Goal: Task Accomplishment & Management: Use online tool/utility

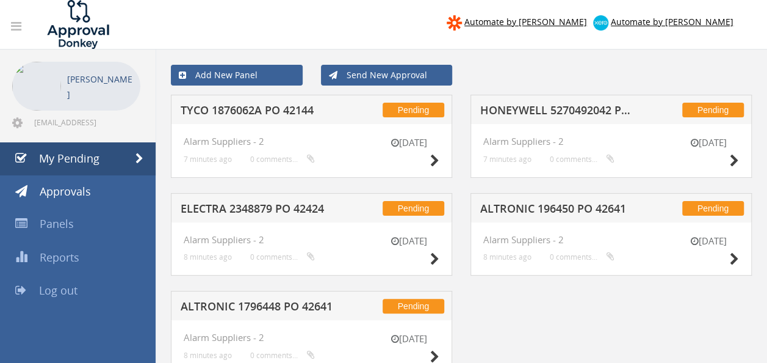
click at [539, 205] on h5 "ALTRONIC 196450 PO 42641" at bounding box center [559, 210] width 157 height 15
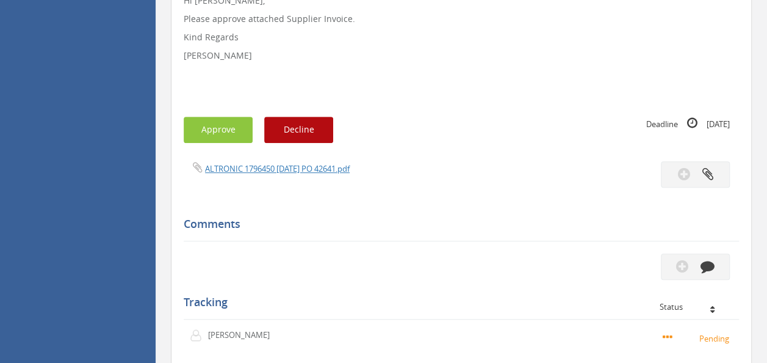
scroll to position [305, 0]
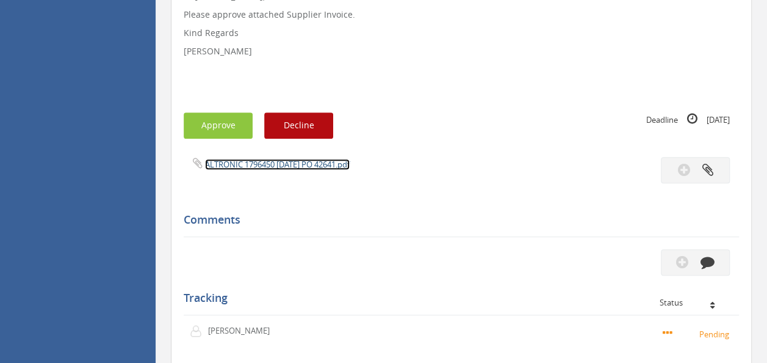
click at [273, 164] on link "ALTRONIC 1796450 [DATE] PO 42641.pdf" at bounding box center [277, 164] width 145 height 11
click at [232, 121] on button "Approve" at bounding box center [218, 125] width 69 height 26
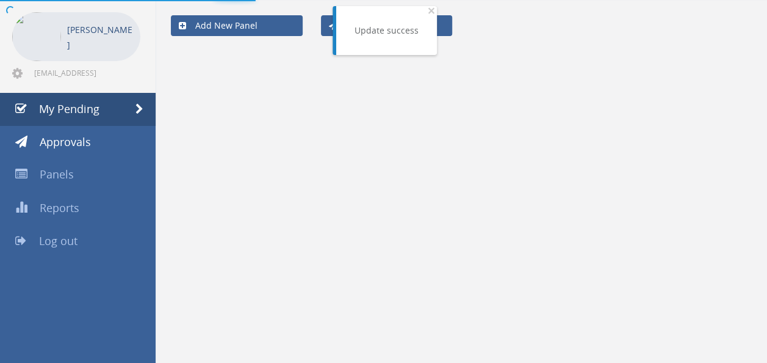
scroll to position [49, 0]
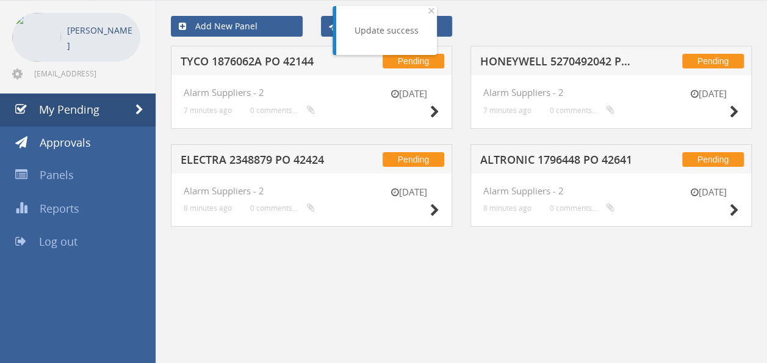
click at [237, 154] on h5 "ELECTRA 2348879 PO 42424" at bounding box center [259, 161] width 157 height 15
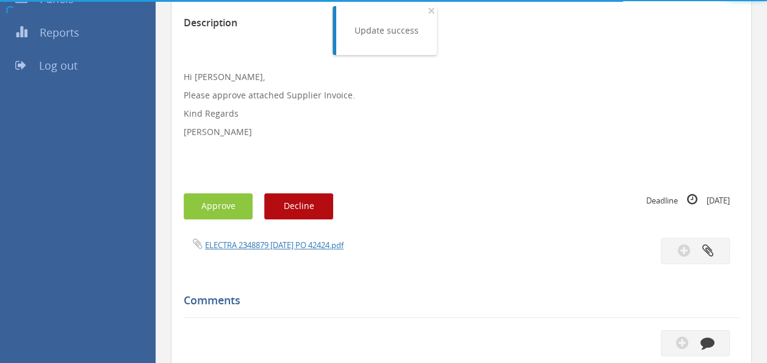
scroll to position [305, 0]
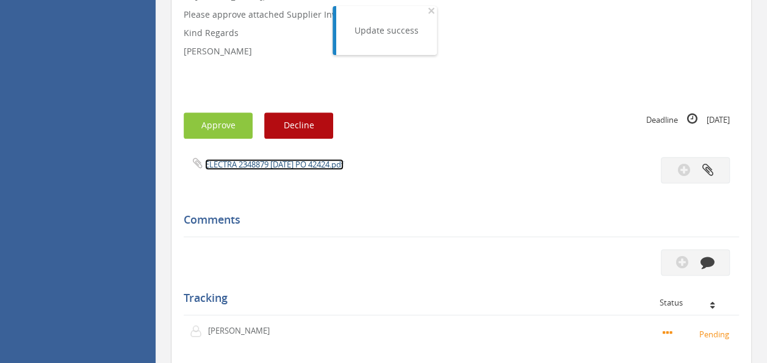
click at [289, 161] on link "ELECTRA 2348879 [DATE] PO 42424.pdf" at bounding box center [274, 164] width 139 height 11
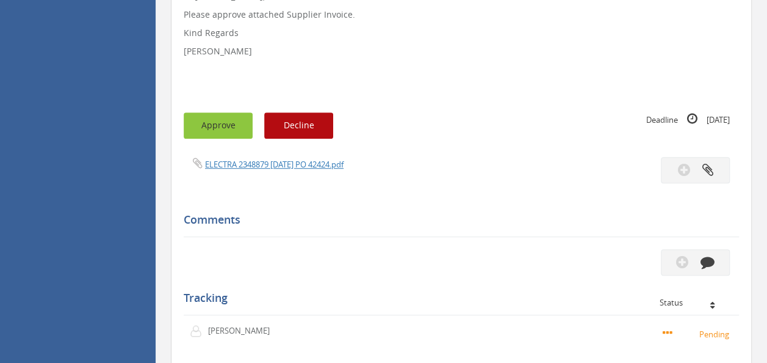
click at [214, 132] on button "Approve" at bounding box center [218, 125] width 69 height 26
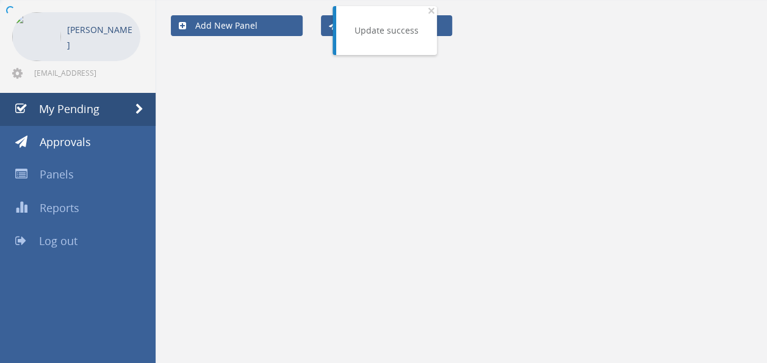
scroll to position [49, 0]
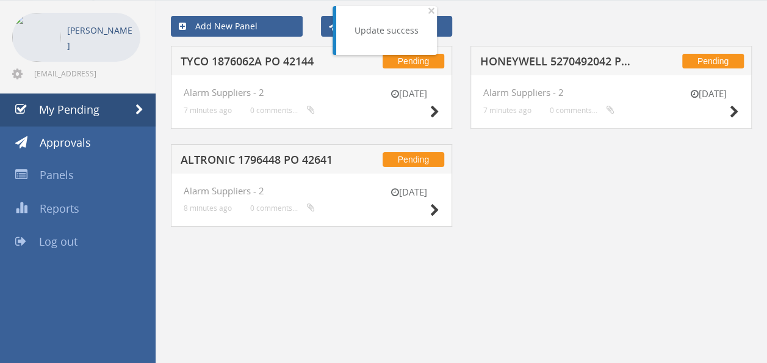
click at [264, 68] on h5 "TYCO 1876062A PO 42144" at bounding box center [259, 63] width 157 height 15
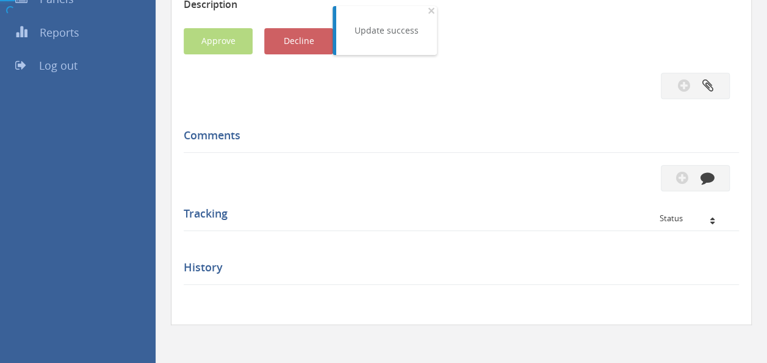
scroll to position [305, 0]
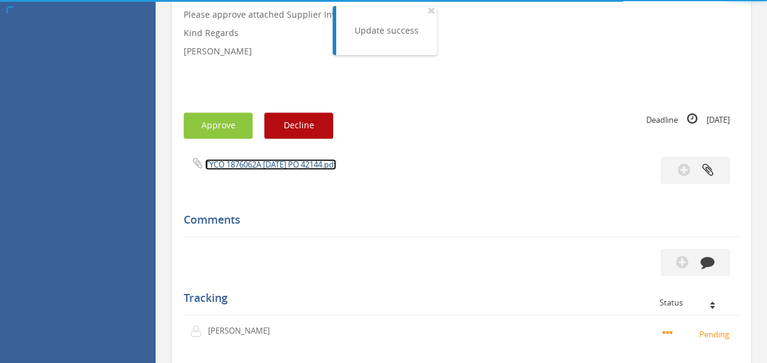
click at [281, 165] on link "TYCO 1876062A [DATE] PO 42144.pdf" at bounding box center [270, 164] width 131 height 11
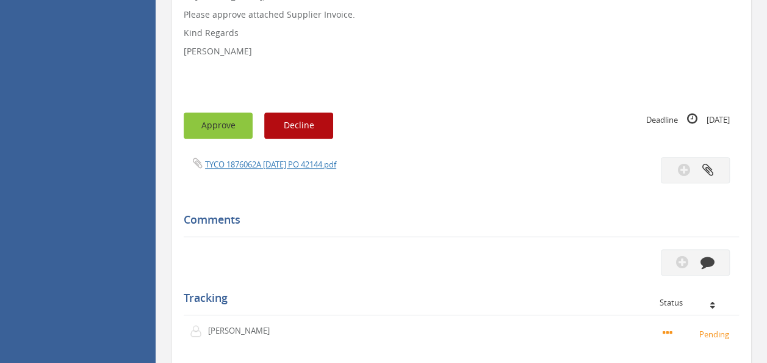
click at [219, 121] on button "Approve" at bounding box center [218, 125] width 69 height 26
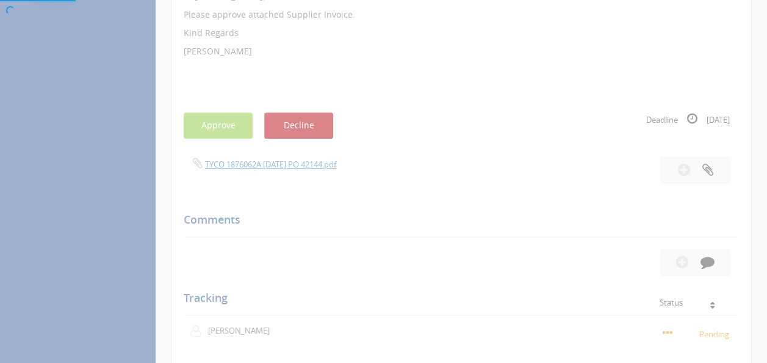
scroll to position [49, 0]
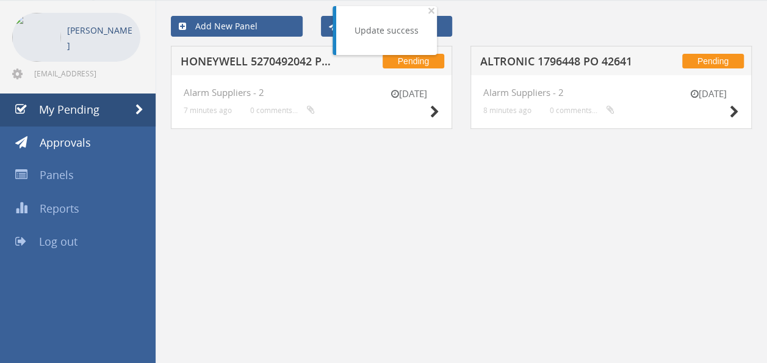
click at [307, 66] on h5 "HONEYWELL 5270492042 PO 42389" at bounding box center [259, 63] width 157 height 15
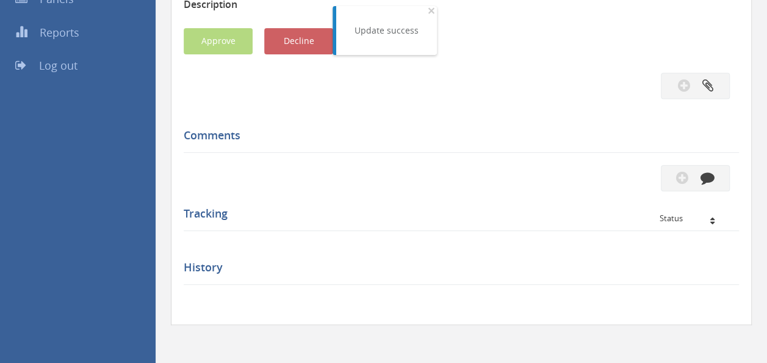
scroll to position [305, 0]
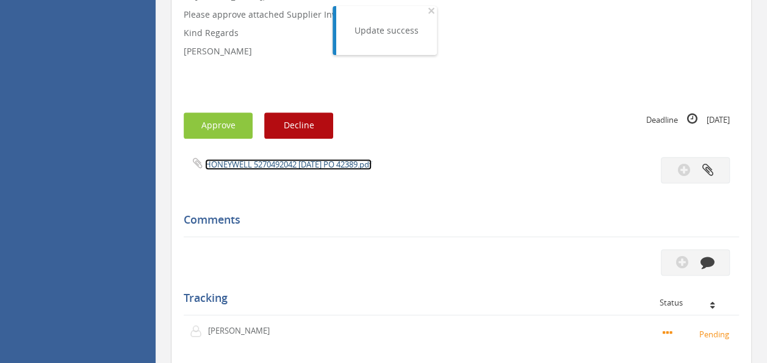
click at [298, 165] on link "HONEYWELL 5270492042 [DATE] PO 42389.pdf" at bounding box center [288, 164] width 167 height 11
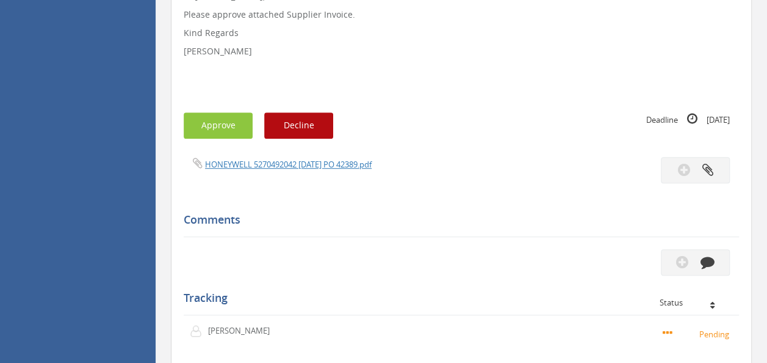
click at [210, 111] on div "Subject HONEYWELL 5270492042 PO 42389 Description Hi [PERSON_NAME], Please appr…" at bounding box center [462, 171] width 556 height 595
click at [212, 122] on button "Approve" at bounding box center [218, 125] width 69 height 26
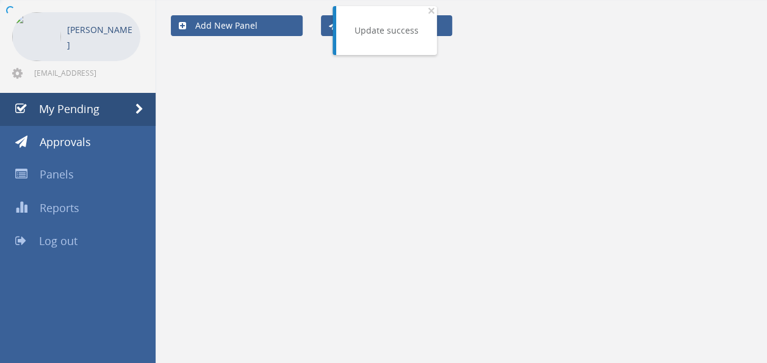
scroll to position [49, 0]
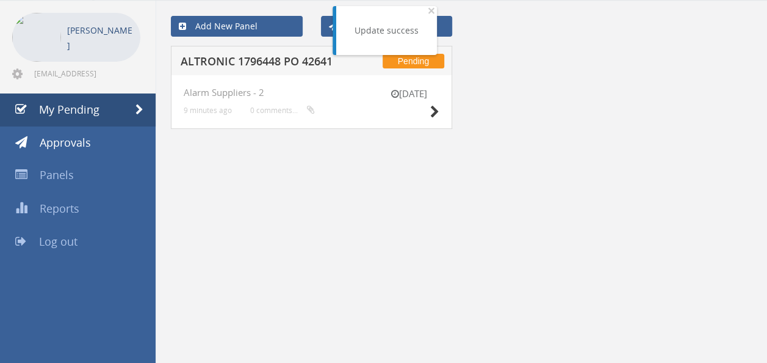
click at [280, 65] on h5 "ALTRONIC 1796448 PO 42641" at bounding box center [259, 63] width 157 height 15
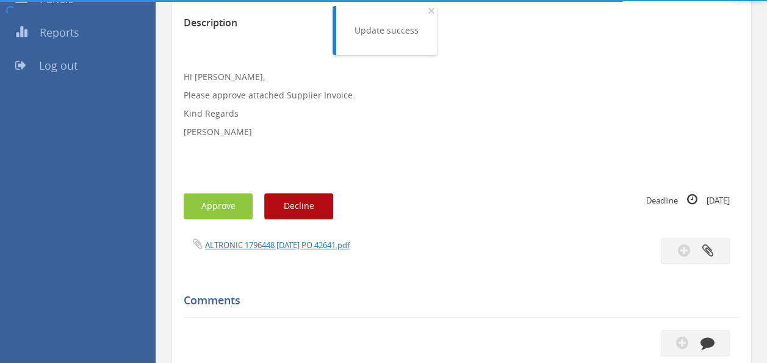
scroll to position [305, 0]
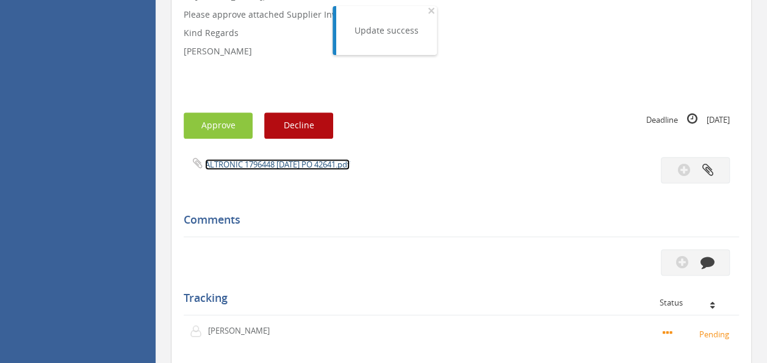
click at [283, 159] on link "ALTRONIC 1796448 [DATE] PO 42641.pdf" at bounding box center [277, 164] width 145 height 11
click at [213, 122] on button "Approve" at bounding box center [218, 125] width 69 height 26
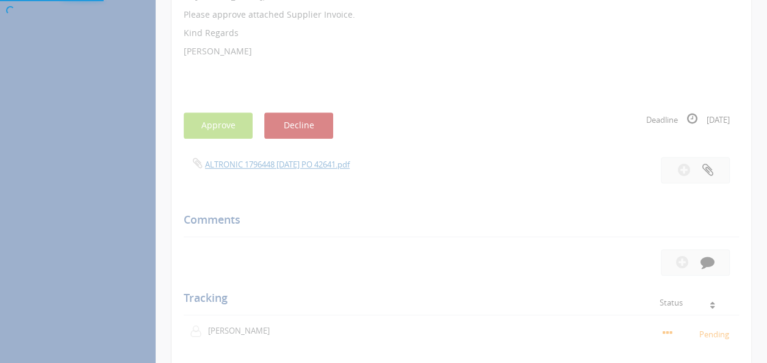
scroll to position [49, 0]
